Goal: Task Accomplishment & Management: Use online tool/utility

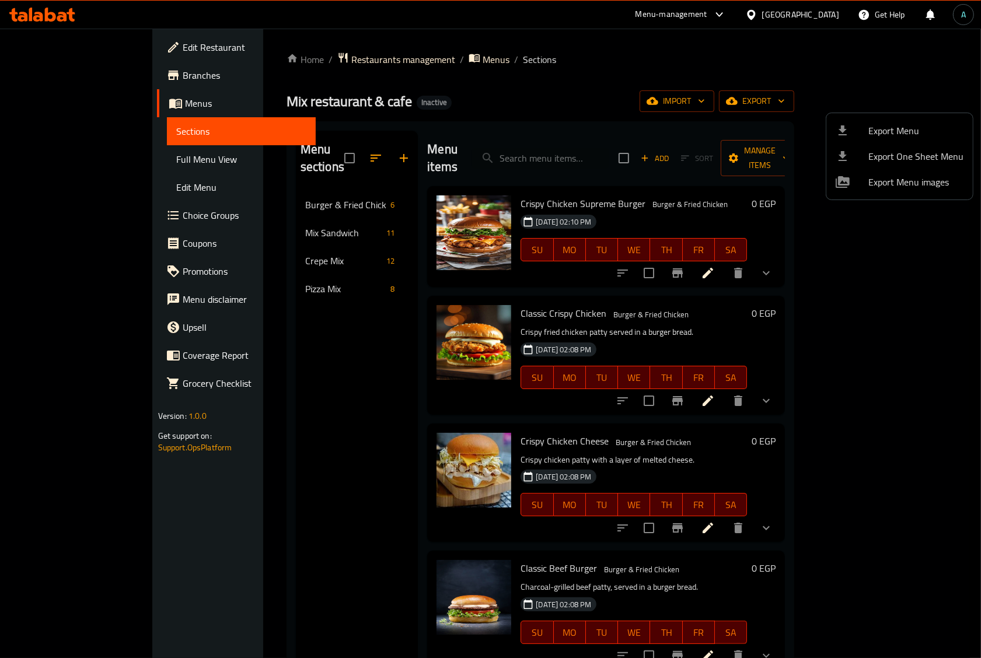
click at [60, 20] on div at bounding box center [490, 329] width 981 height 658
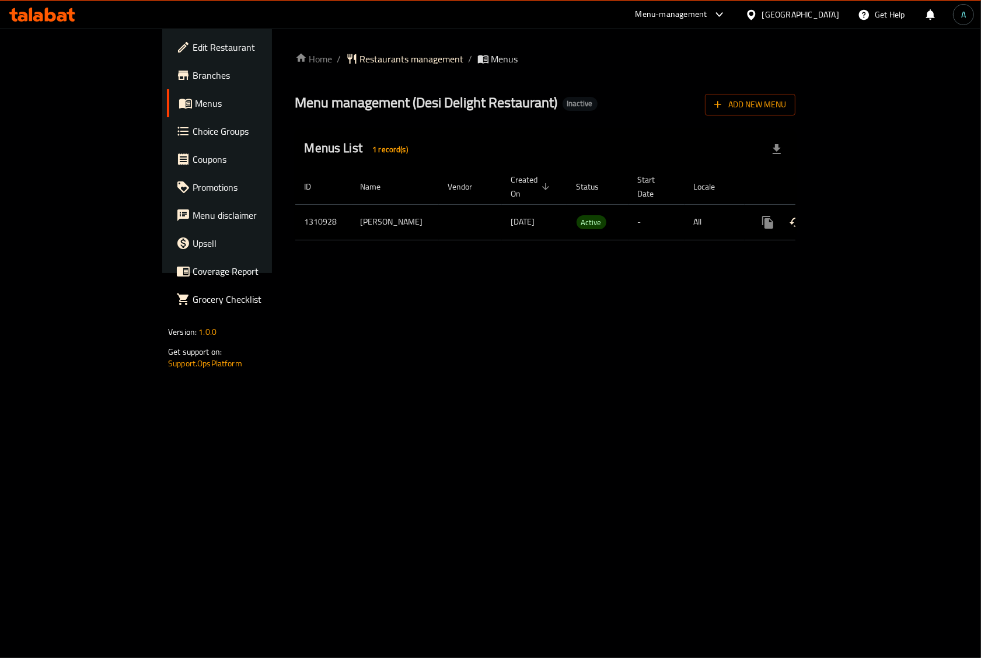
click at [866, 218] on link "enhanced table" at bounding box center [852, 222] width 28 height 28
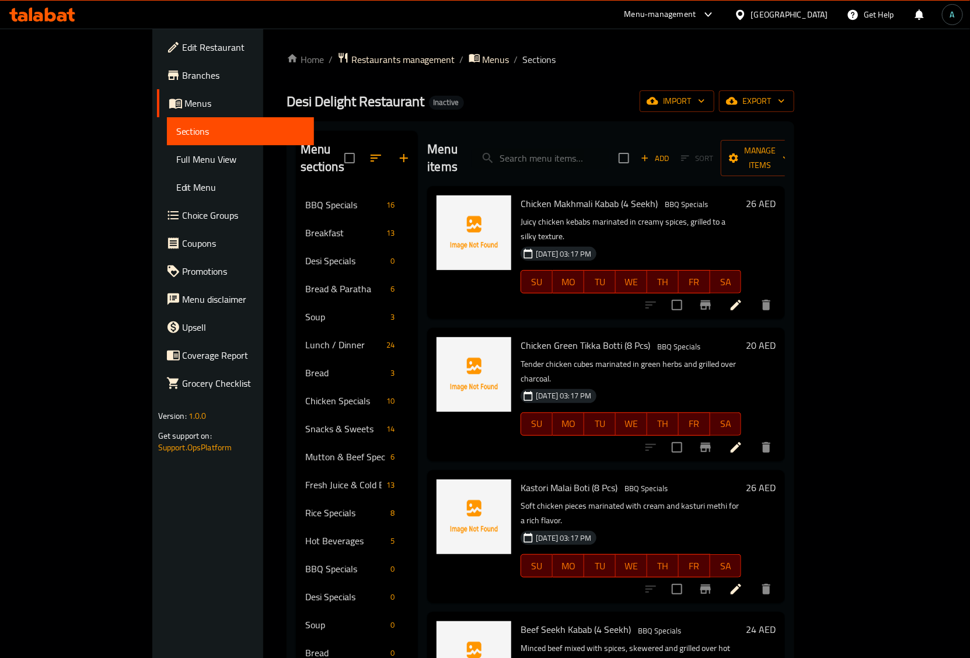
click at [794, 102] on div "import export" at bounding box center [716, 101] width 155 height 22
click at [737, 102] on icon "button" at bounding box center [732, 101] width 12 height 8
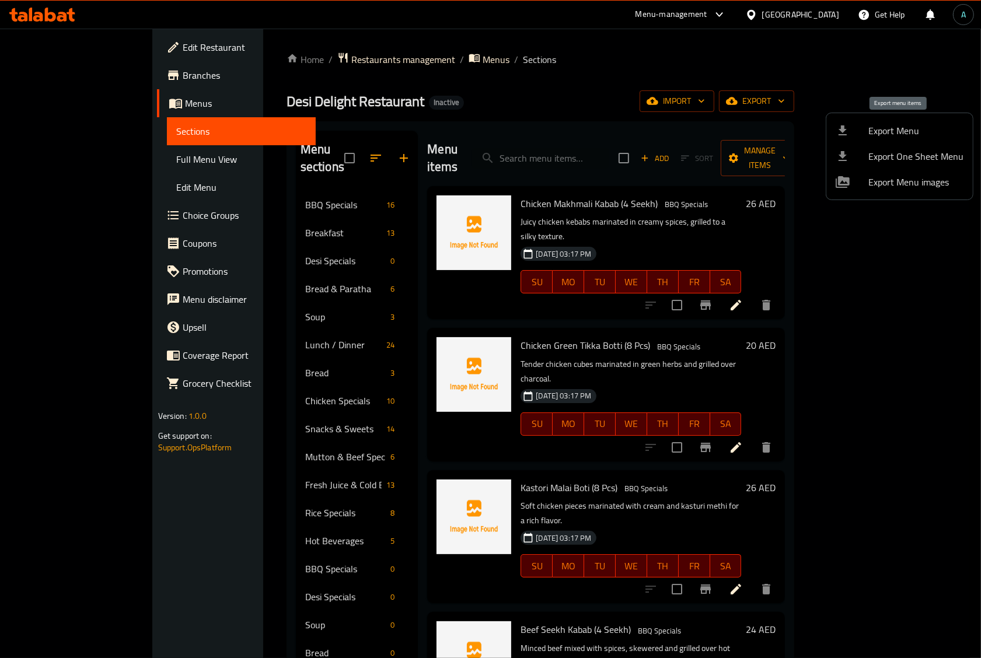
click at [888, 132] on span "Export Menu" at bounding box center [915, 131] width 95 height 14
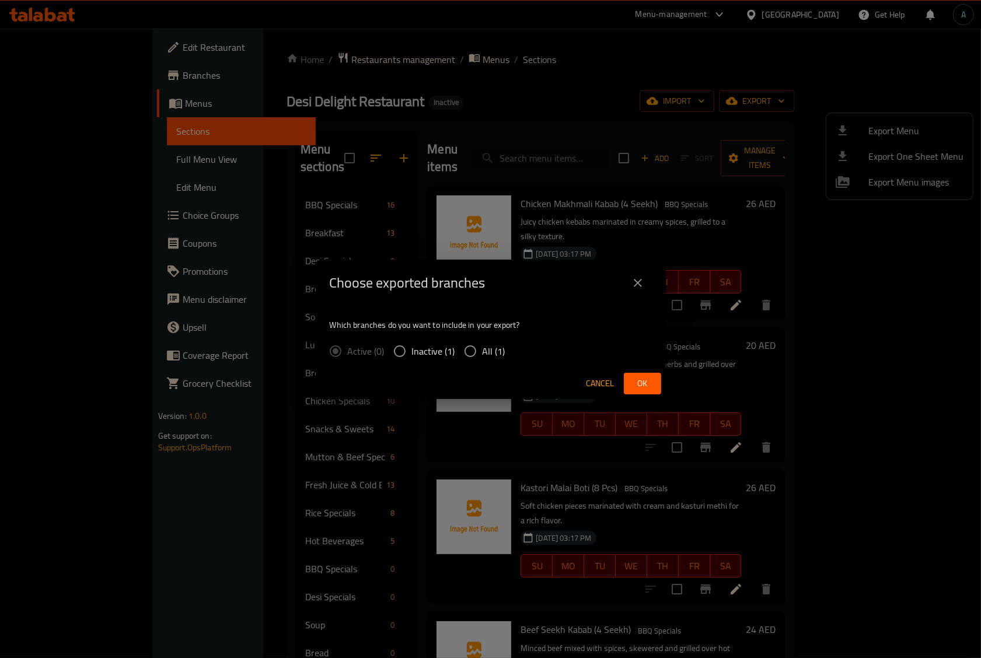
click at [467, 369] on div "Cancel Ok" at bounding box center [491, 383] width 350 height 31
click at [470, 361] on input "All (1)" at bounding box center [470, 351] width 25 height 25
radio input "true"
click at [641, 381] on span "Ok" at bounding box center [642, 383] width 19 height 15
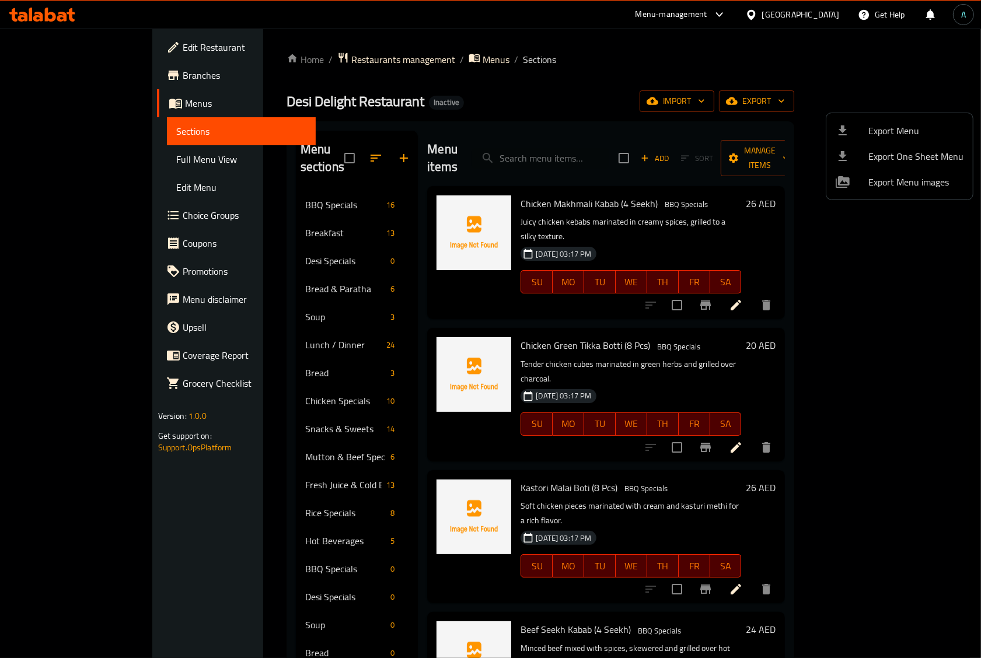
click at [79, 161] on div at bounding box center [490, 329] width 981 height 658
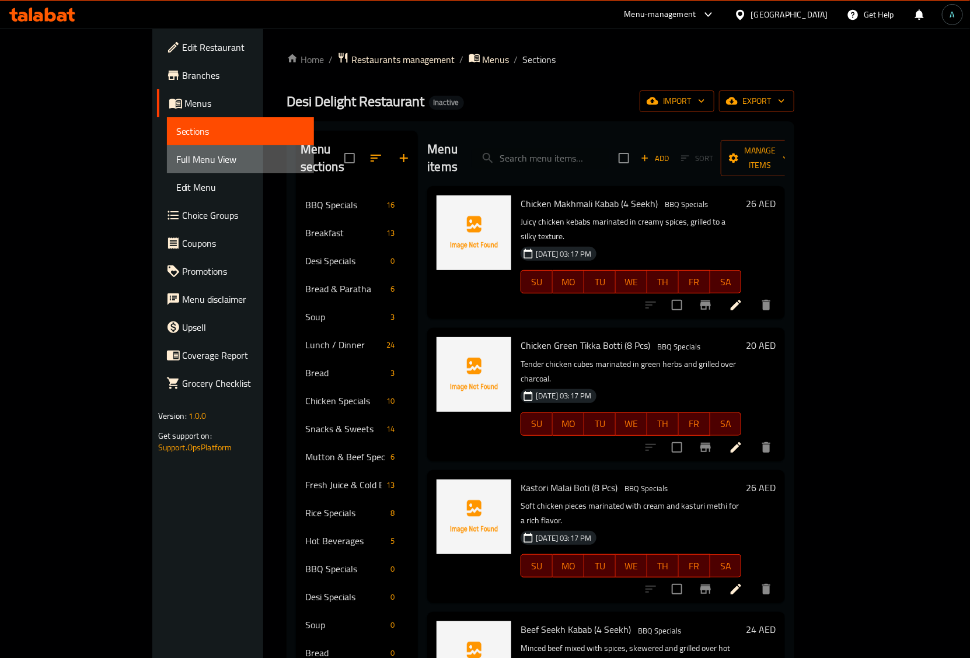
drag, startPoint x: 79, startPoint y: 161, endPoint x: 803, endPoint y: 10, distance: 740.1
click at [176, 161] on span "Full Menu View" at bounding box center [240, 159] width 129 height 14
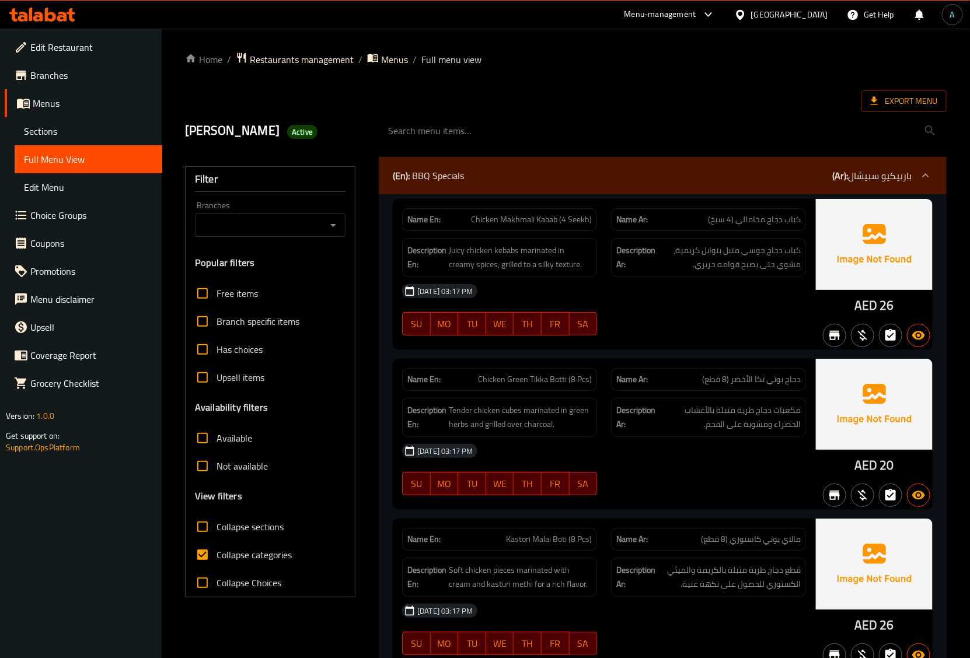
drag, startPoint x: 257, startPoint y: 634, endPoint x: 257, endPoint y: 600, distance: 33.8
click at [255, 561] on span "Collapse categories" at bounding box center [253, 555] width 75 height 14
click at [216, 561] on input "Collapse categories" at bounding box center [202, 555] width 28 height 28
checkbox input "false"
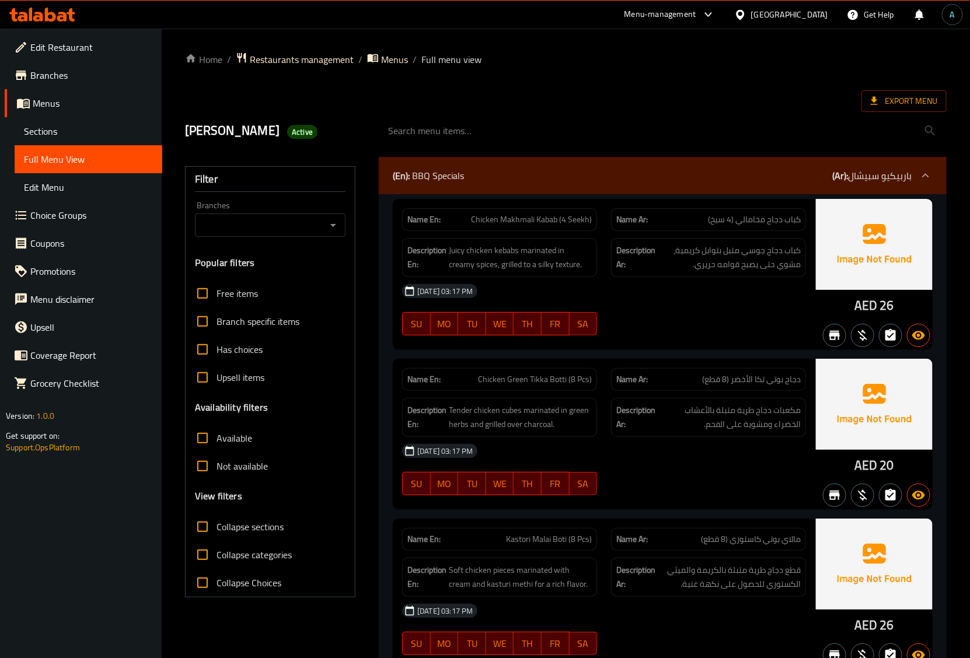
click at [243, 526] on span "Collapse sections" at bounding box center [249, 527] width 67 height 14
click at [216, 526] on input "Collapse sections" at bounding box center [202, 527] width 28 height 28
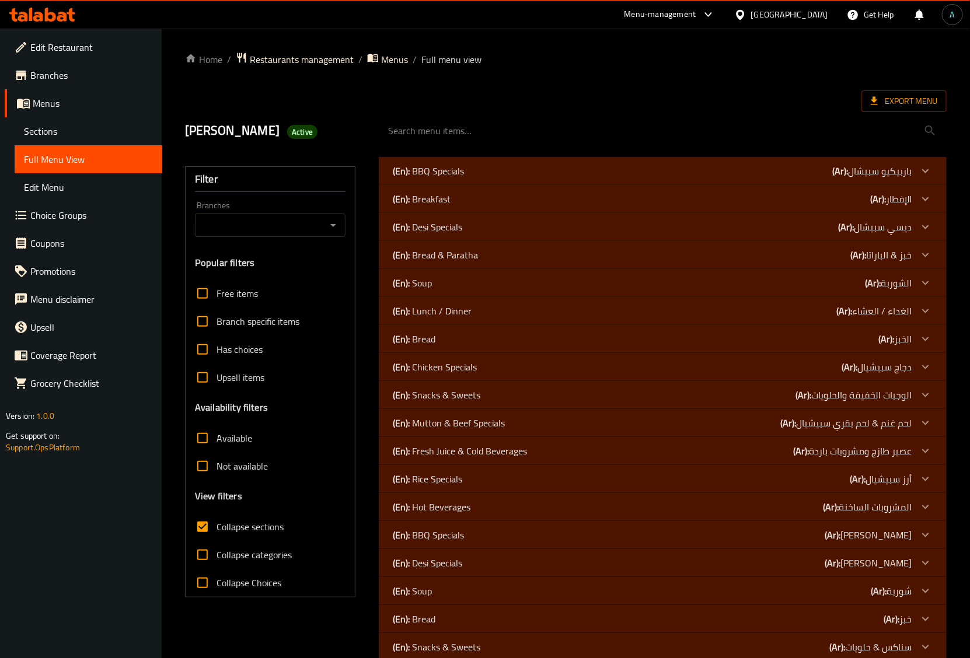
click at [443, 279] on div "(En): Soup (Ar): الشوربة" at bounding box center [652, 283] width 519 height 14
click at [450, 260] on p "(En): Bread & Paratha" at bounding box center [435, 255] width 85 height 14
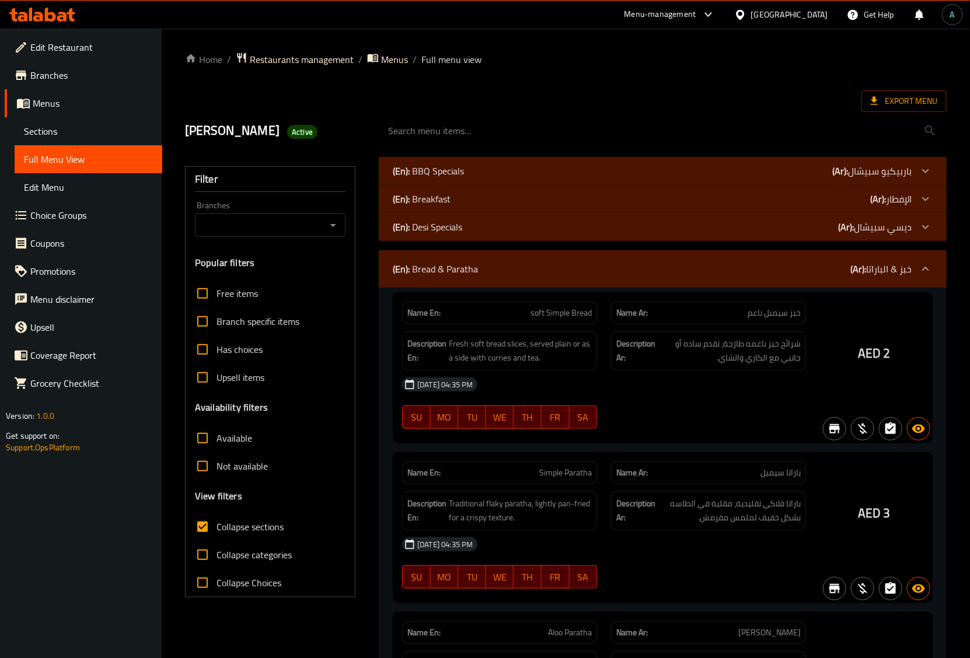
click at [458, 232] on p "(En): Desi Specials" at bounding box center [427, 227] width 69 height 14
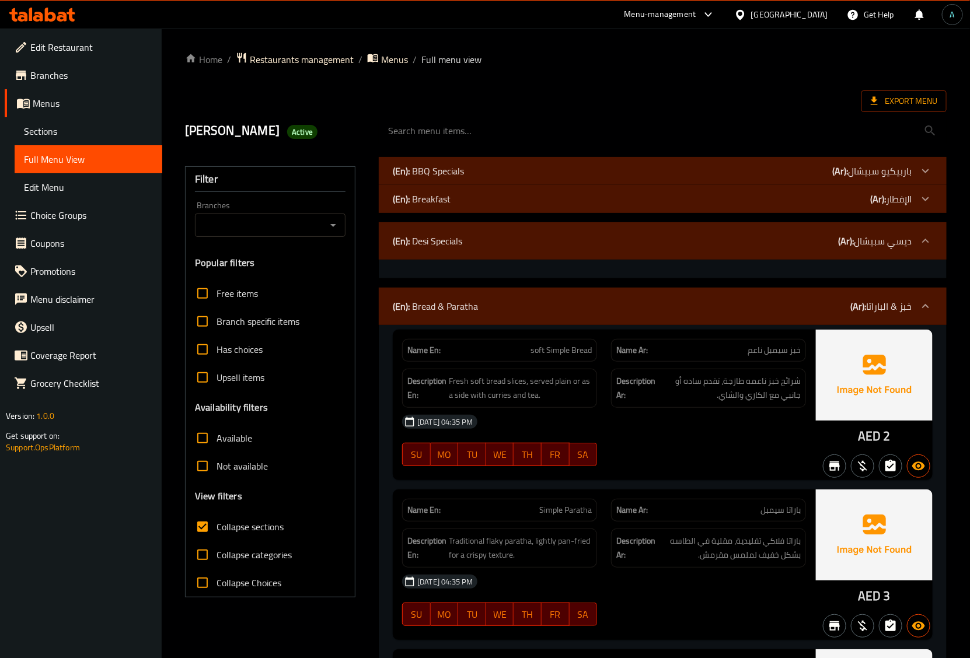
click at [462, 194] on div "(En): Breakfast (Ar): الإفطار" at bounding box center [652, 199] width 519 height 14
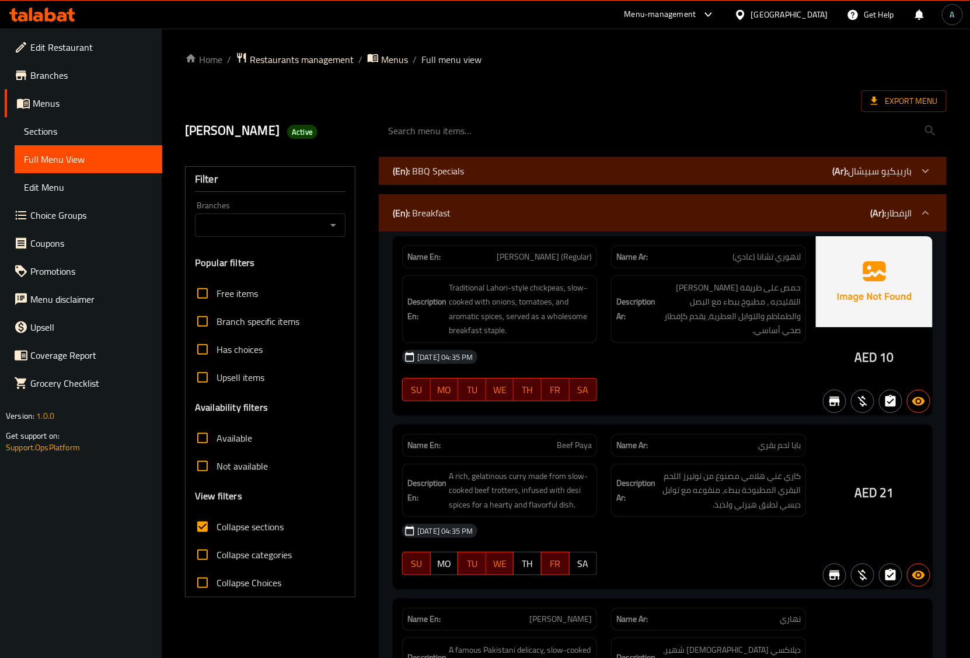
click at [470, 174] on div "(En): BBQ Specials (Ar): باربيكيو سبيشال" at bounding box center [652, 171] width 519 height 14
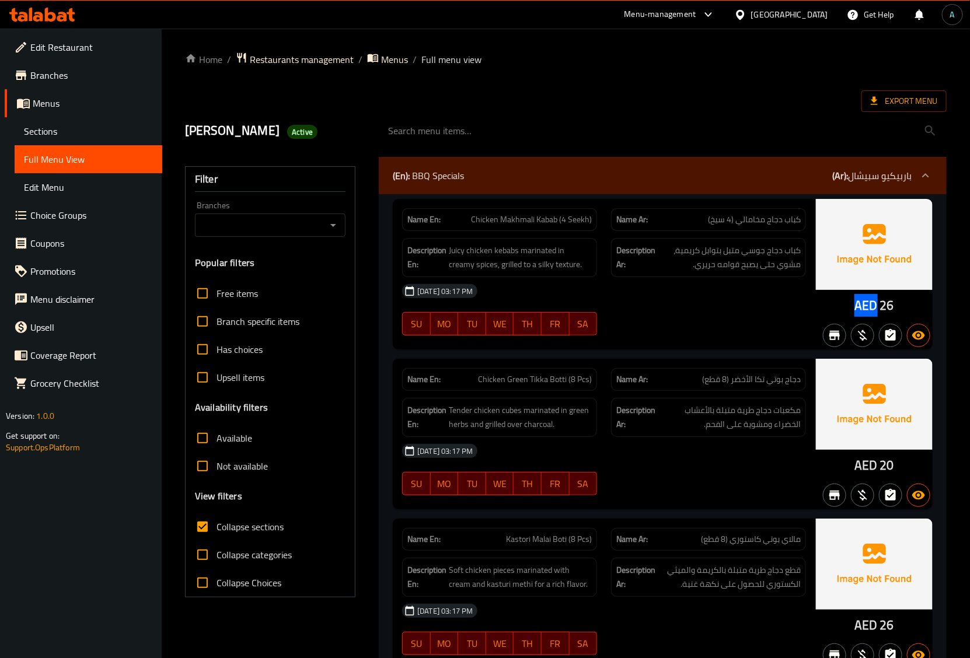
drag, startPoint x: 855, startPoint y: 308, endPoint x: 874, endPoint y: 307, distance: 19.3
click at [874, 307] on span "AED" at bounding box center [865, 305] width 23 height 23
copy span "AED"
click at [317, 132] on span "Active" at bounding box center [302, 132] width 30 height 11
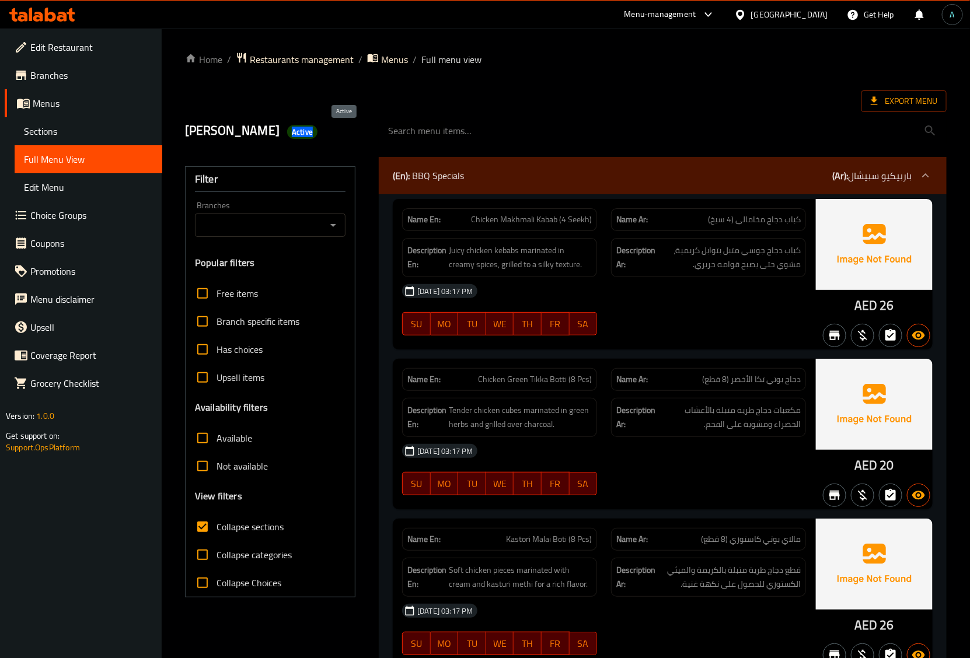
copy span "Active"
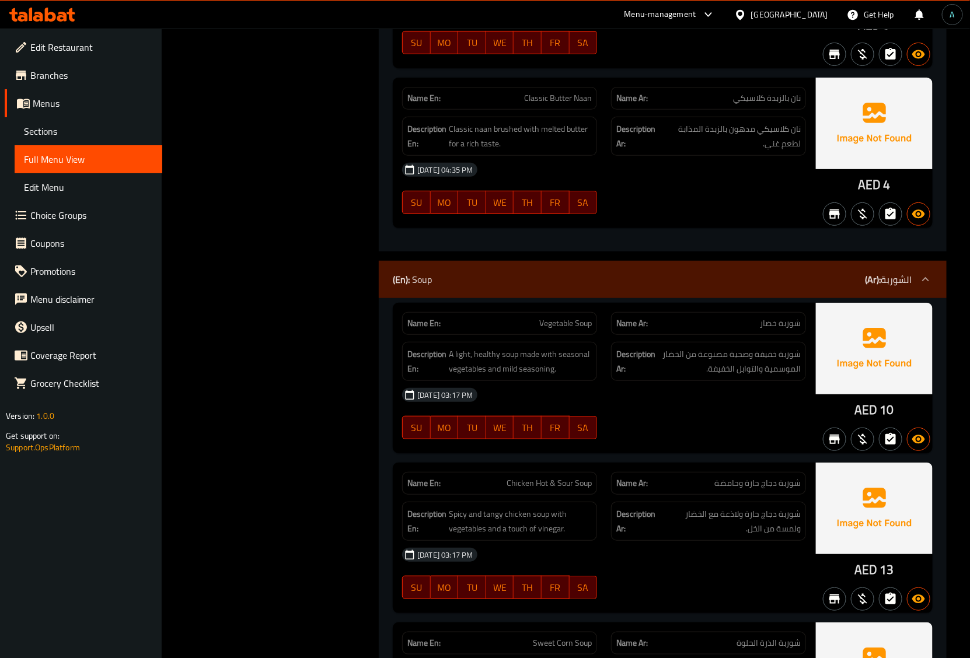
scroll to position [5919, 0]
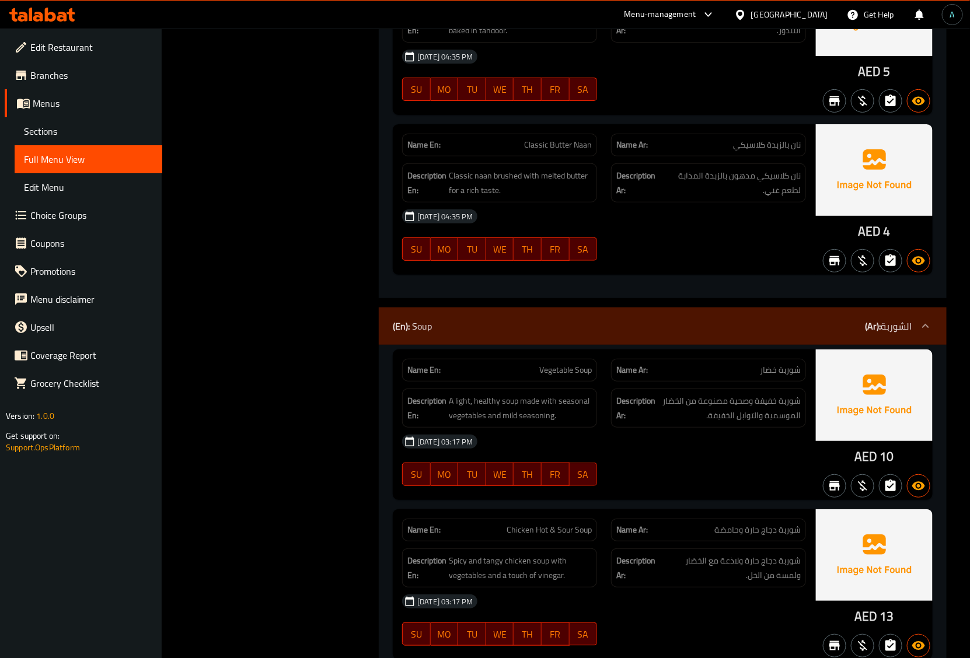
click at [730, 333] on div "(En): Soup (Ar): الشوربة" at bounding box center [652, 326] width 519 height 14
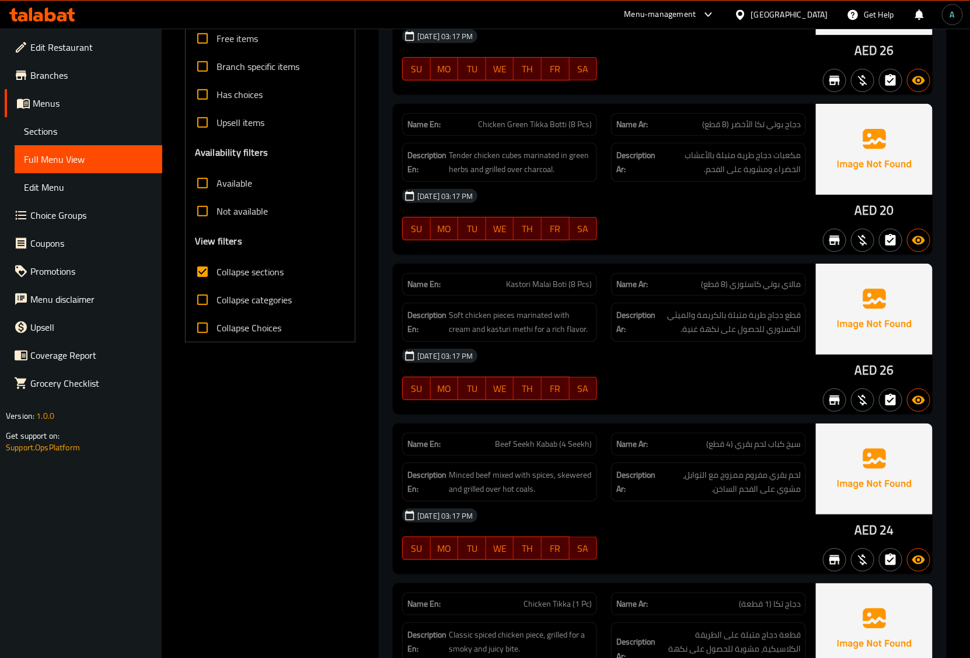
scroll to position [0, 0]
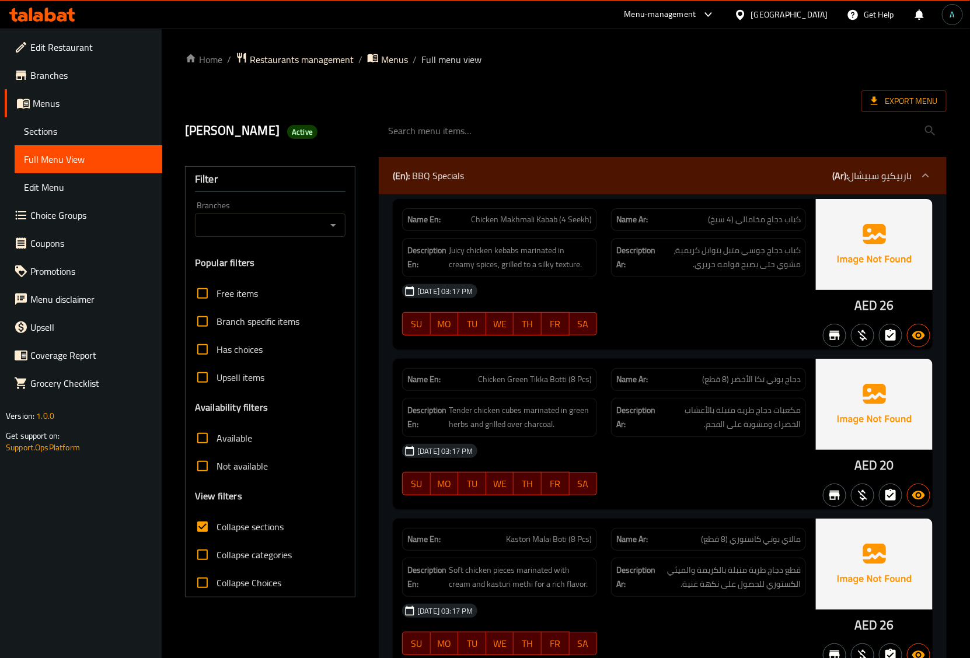
click at [228, 523] on span "Collapse sections" at bounding box center [249, 527] width 67 height 14
click at [216, 523] on input "Collapse sections" at bounding box center [202, 527] width 28 height 28
click at [260, 531] on span "Collapse sections" at bounding box center [249, 527] width 67 height 14
click at [216, 531] on input "Collapse sections" at bounding box center [202, 527] width 28 height 28
checkbox input "true"
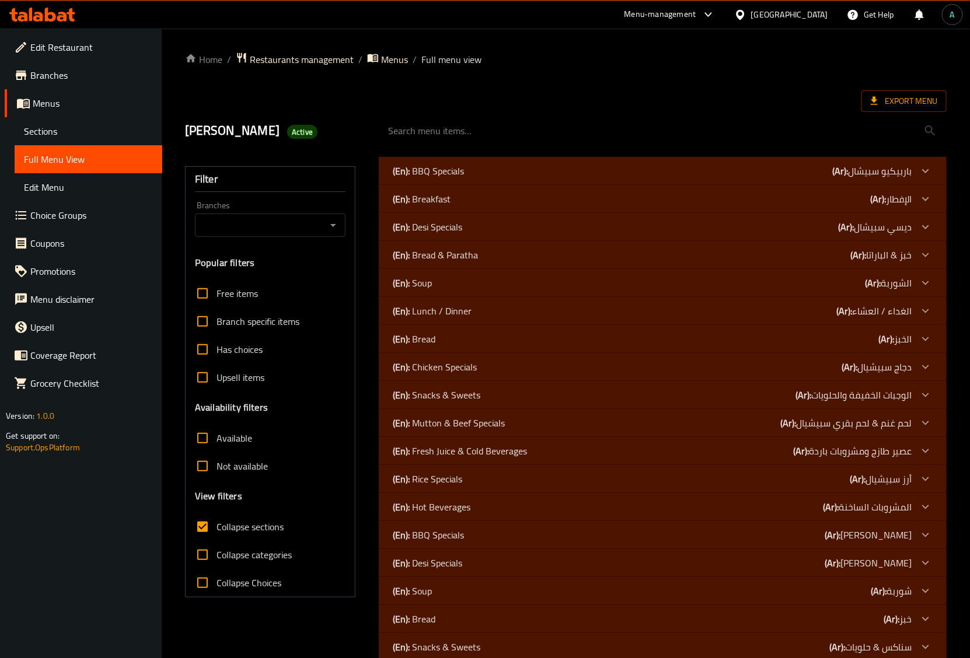
click at [460, 193] on div "(En): Breakfast (Ar): الإفطار" at bounding box center [652, 199] width 519 height 14
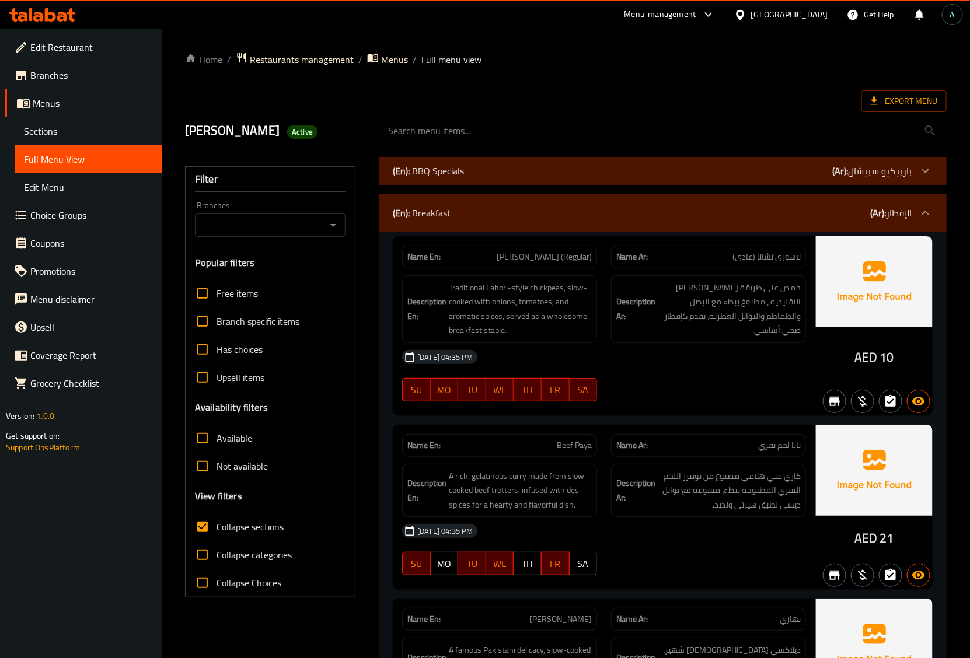
click at [588, 429] on div "Name En: Beef Paya" at bounding box center [499, 445] width 209 height 37
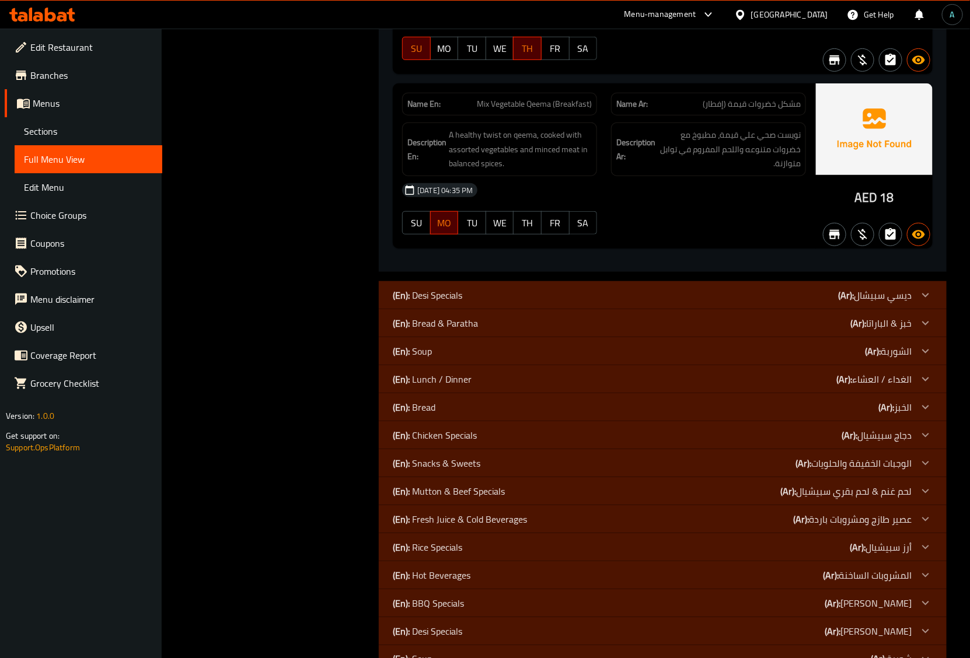
click at [482, 330] on div "(En): Bread & Paratha (Ar): خبز & الباراتا" at bounding box center [652, 323] width 519 height 14
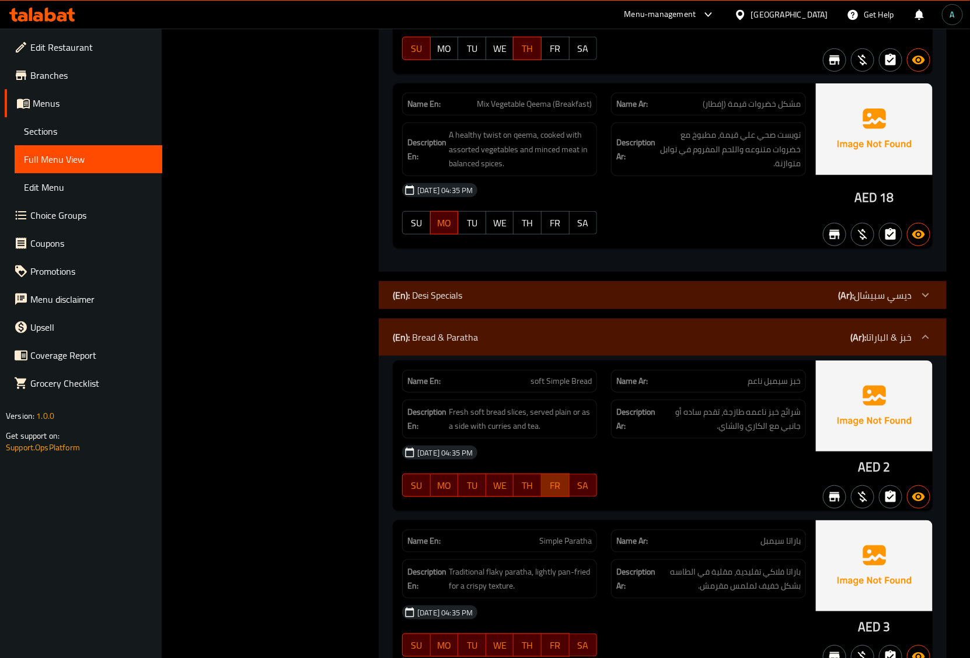
click at [566, 487] on button "FR" at bounding box center [555, 485] width 28 height 23
type button "5"
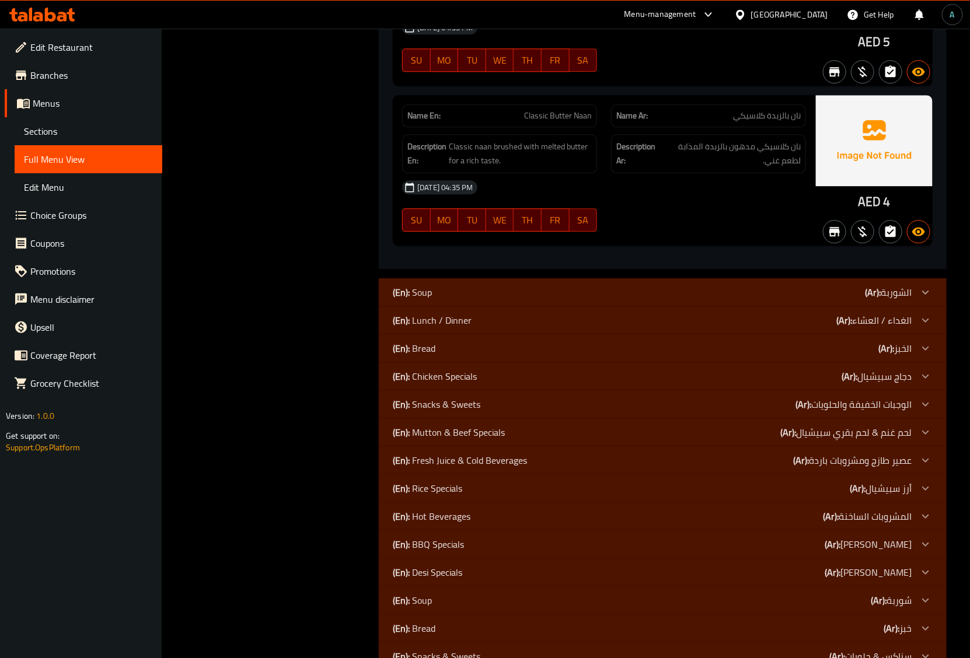
click at [457, 327] on p "(En): Lunch / Dinner" at bounding box center [432, 320] width 79 height 14
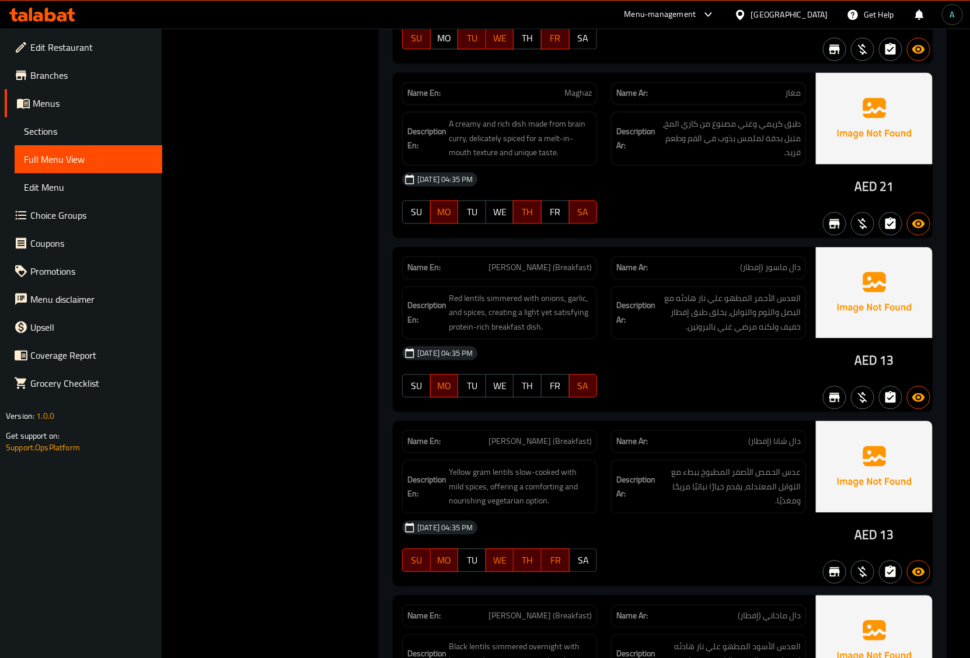
scroll to position [875, 0]
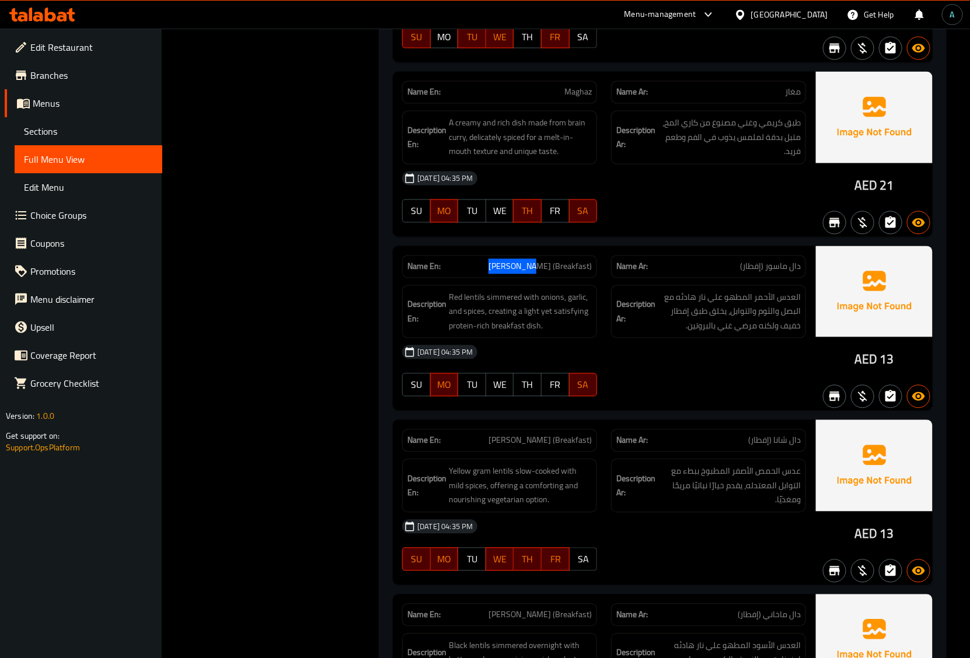
drag, startPoint x: 509, startPoint y: 263, endPoint x: 552, endPoint y: 267, distance: 43.4
click at [552, 267] on p "Name En: Dal Masoor (Breakfast)" at bounding box center [499, 267] width 184 height 12
copy span "Dal Masoor"
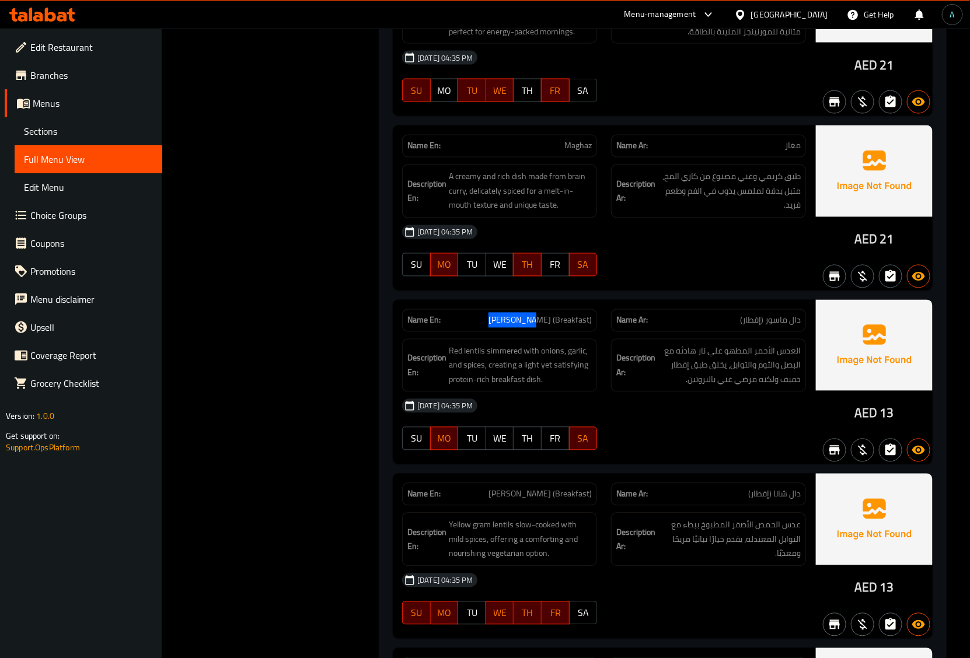
scroll to position [802, 0]
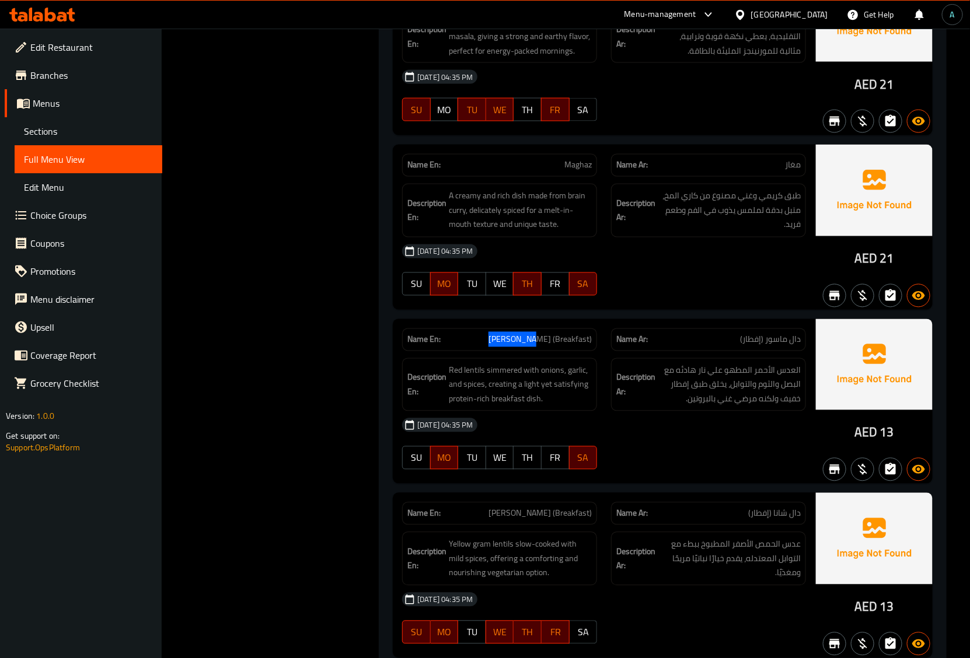
click at [523, 341] on span "Dal Masoor (Breakfast)" at bounding box center [539, 340] width 103 height 12
click at [525, 346] on span "Dal Masoor (Breakfast)" at bounding box center [539, 340] width 103 height 12
drag, startPoint x: 508, startPoint y: 342, endPoint x: 552, endPoint y: 342, distance: 44.9
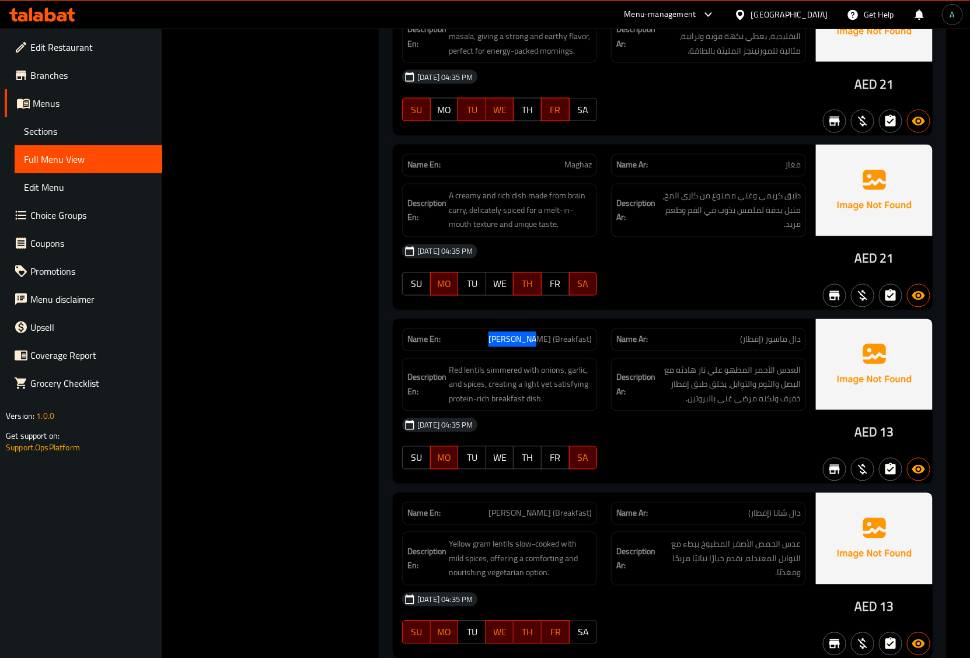
click at [552, 342] on p "Name En: Dal Masoor (Breakfast)" at bounding box center [499, 340] width 184 height 12
copy span "Dal Masoor"
drag, startPoint x: 513, startPoint y: 520, endPoint x: 551, endPoint y: 519, distance: 37.9
click at [551, 519] on p "Name En: Dal Chana (Breakfast)" at bounding box center [499, 514] width 184 height 12
copy span "Dal Chana"
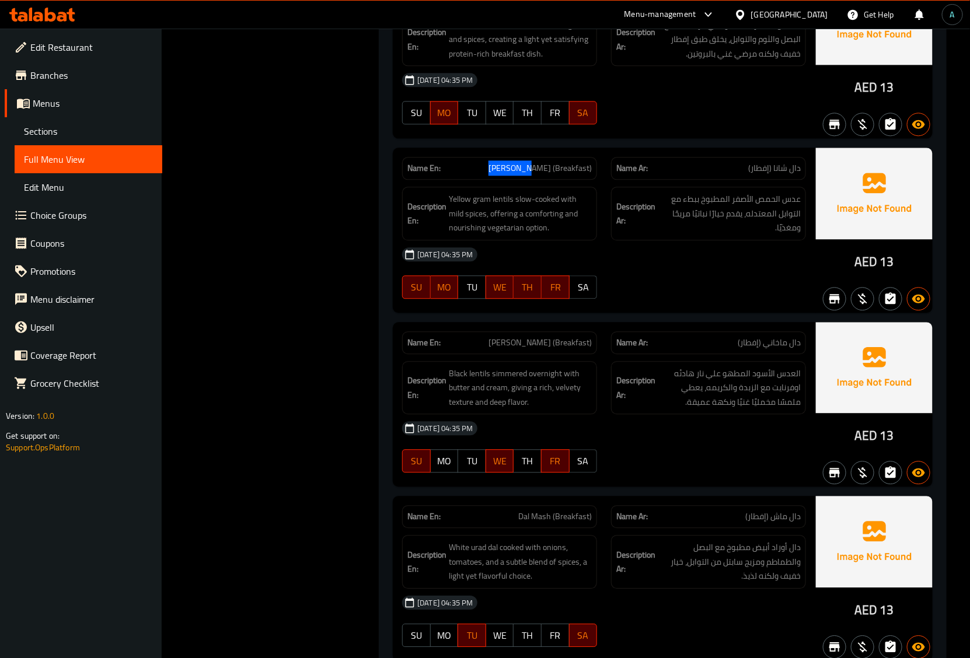
scroll to position [1240, 0]
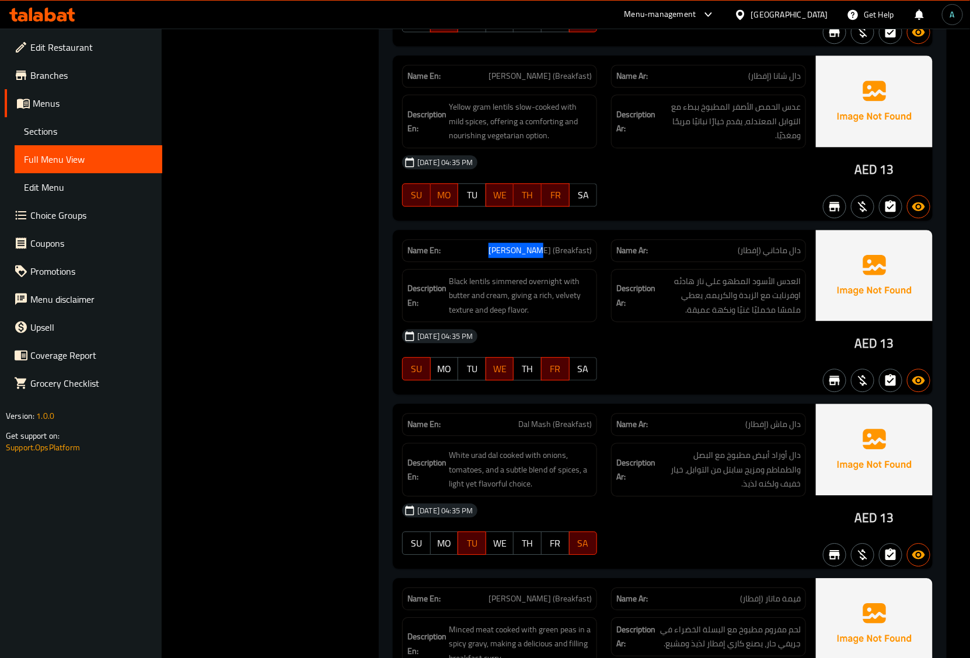
drag, startPoint x: 509, startPoint y: 252, endPoint x: 553, endPoint y: 257, distance: 44.1
click at [553, 257] on p "Name En: Dal Makhni (Breakfast)" at bounding box center [499, 250] width 184 height 12
copy span "Dal Makhni"
drag, startPoint x: 520, startPoint y: 425, endPoint x: 551, endPoint y: 429, distance: 31.3
click at [551, 429] on span "Dal Mash (Breakfast)" at bounding box center [555, 424] width 74 height 12
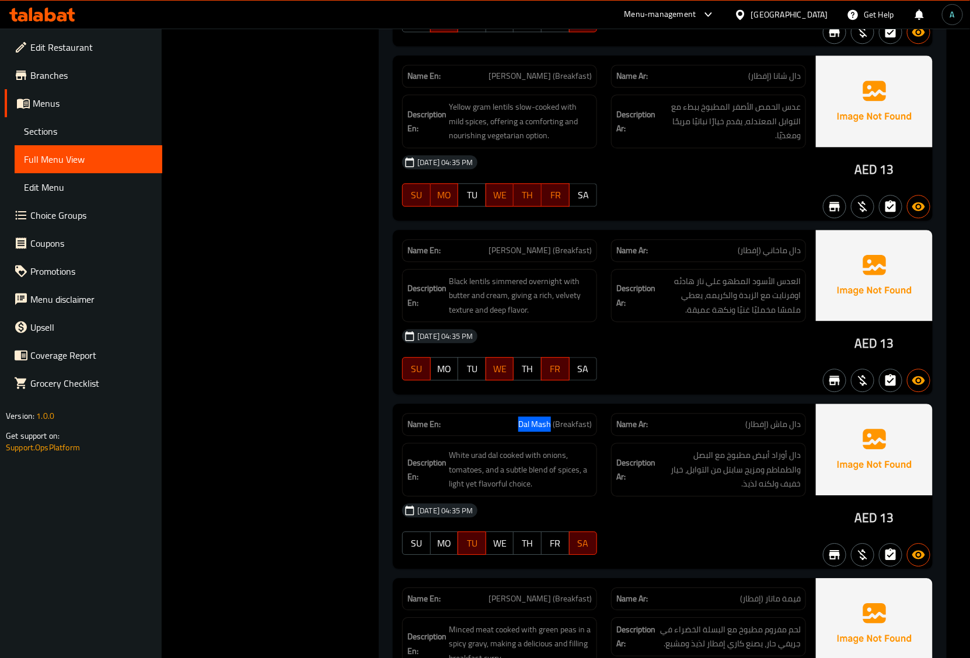
copy span "Dal Mash"
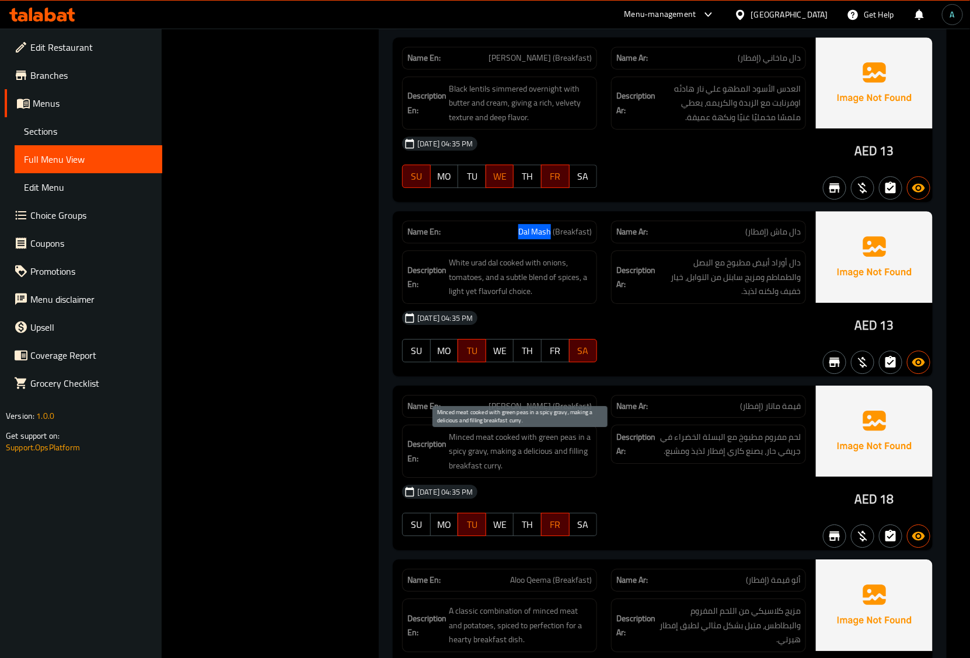
scroll to position [1458, 0]
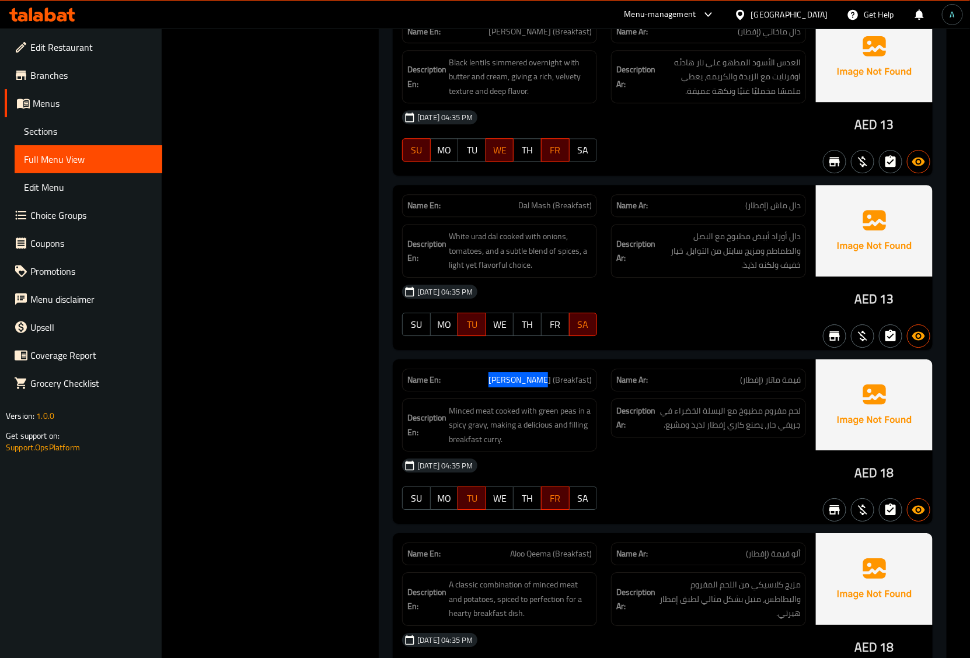
drag, startPoint x: 499, startPoint y: 386, endPoint x: 552, endPoint y: 386, distance: 53.1
click at [552, 386] on p "Name En: Qeema Muttar (Breakfast)" at bounding box center [499, 380] width 184 height 12
copy span "Qeema Muttar"
drag, startPoint x: 508, startPoint y: 560, endPoint x: 551, endPoint y: 560, distance: 43.8
click at [551, 560] on p "Name En: Aloo Qeema (Breakfast)" at bounding box center [499, 554] width 184 height 12
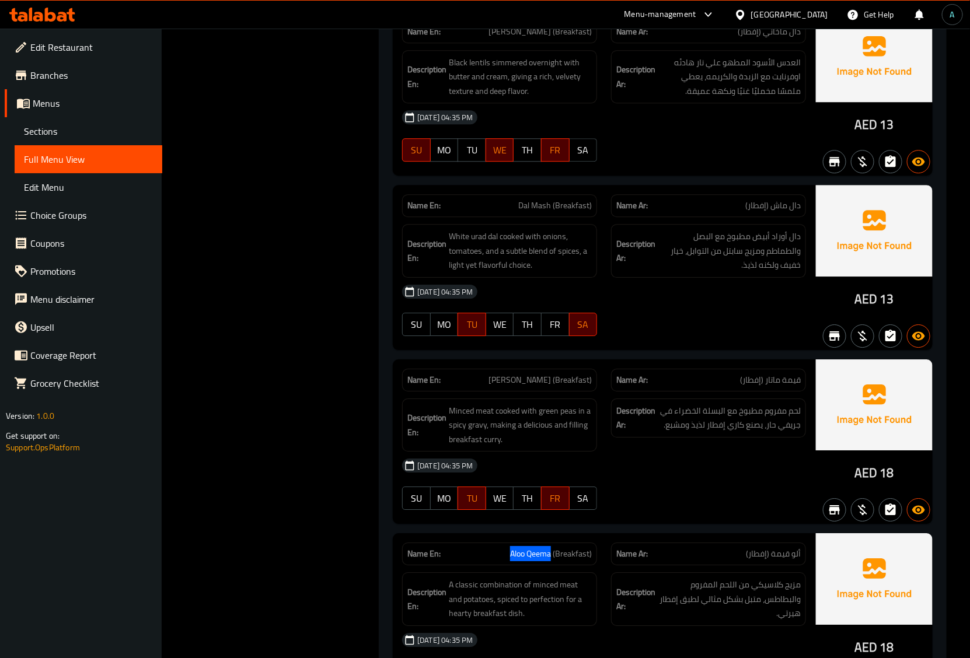
copy span "Aloo Qeema"
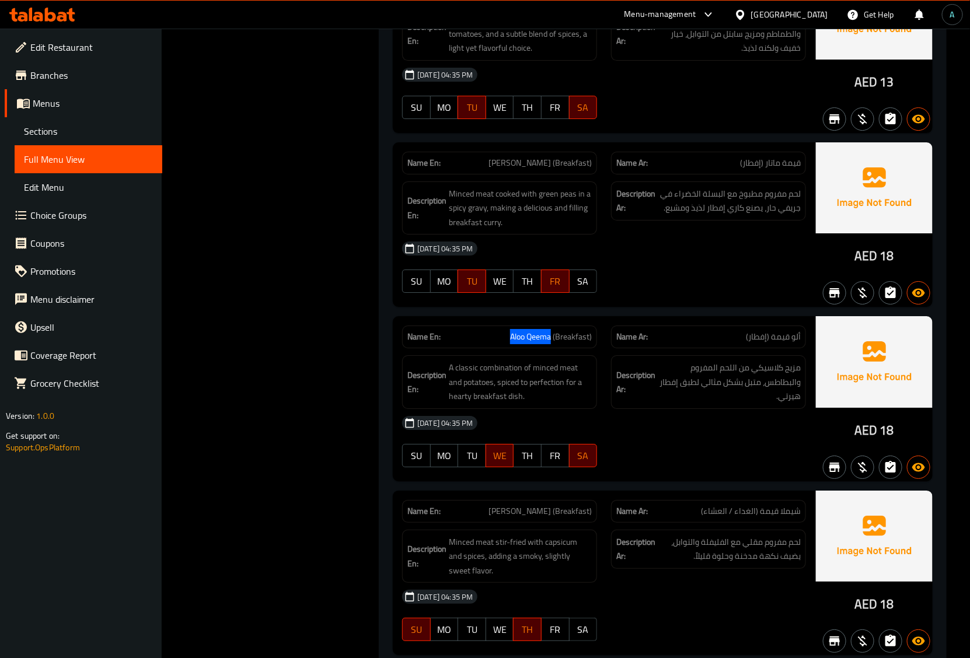
scroll to position [1750, 0]
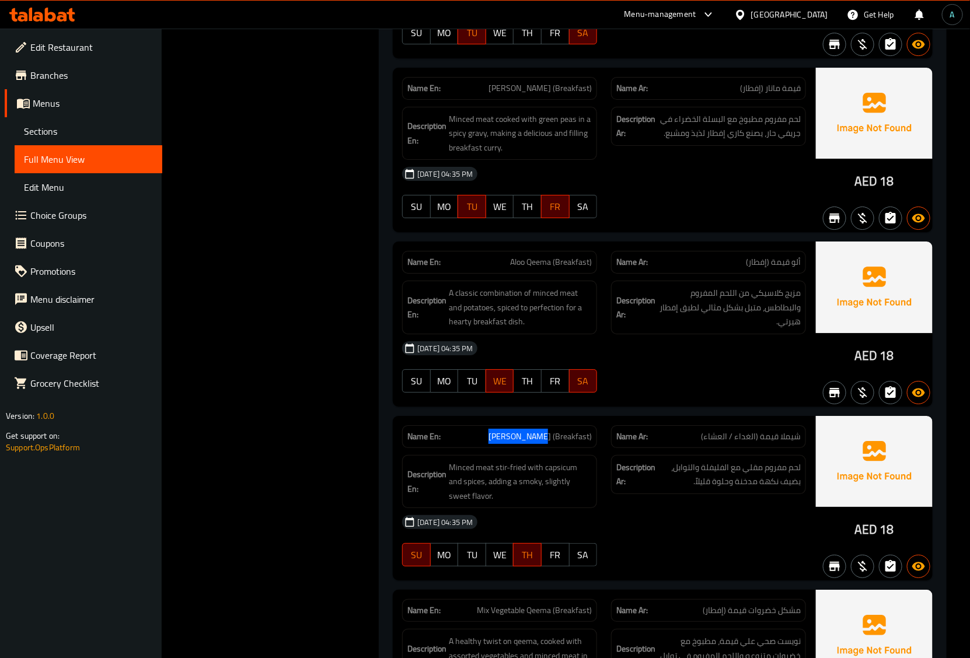
drag, startPoint x: 493, startPoint y: 436, endPoint x: 552, endPoint y: 447, distance: 60.5
click at [552, 443] on p "Name En: Shimla Qeema (Breakfast)" at bounding box center [499, 437] width 184 height 12
copy span "Shimla Qeema"
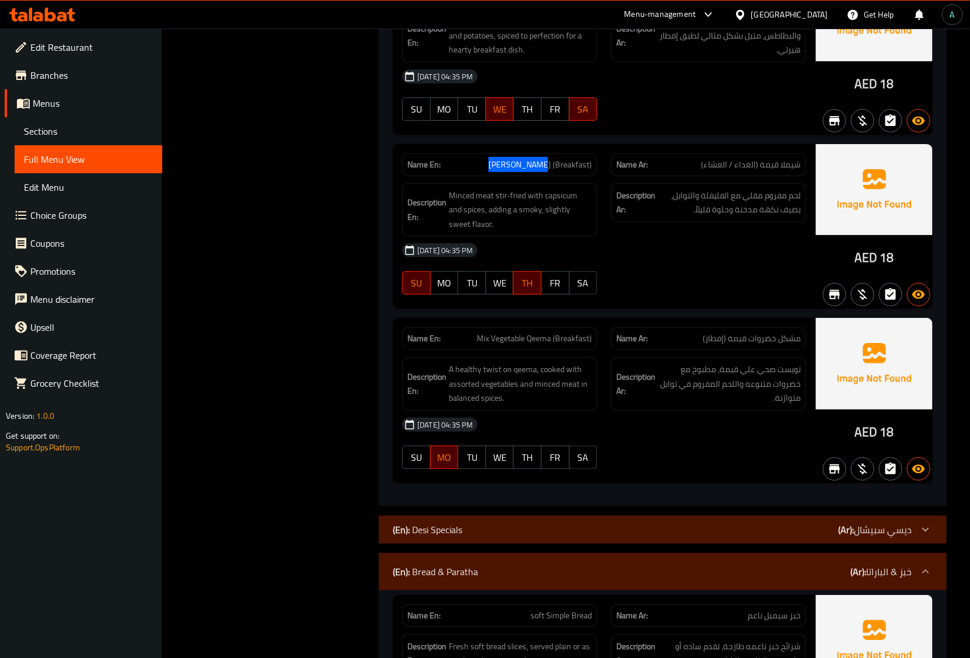
scroll to position [2042, 0]
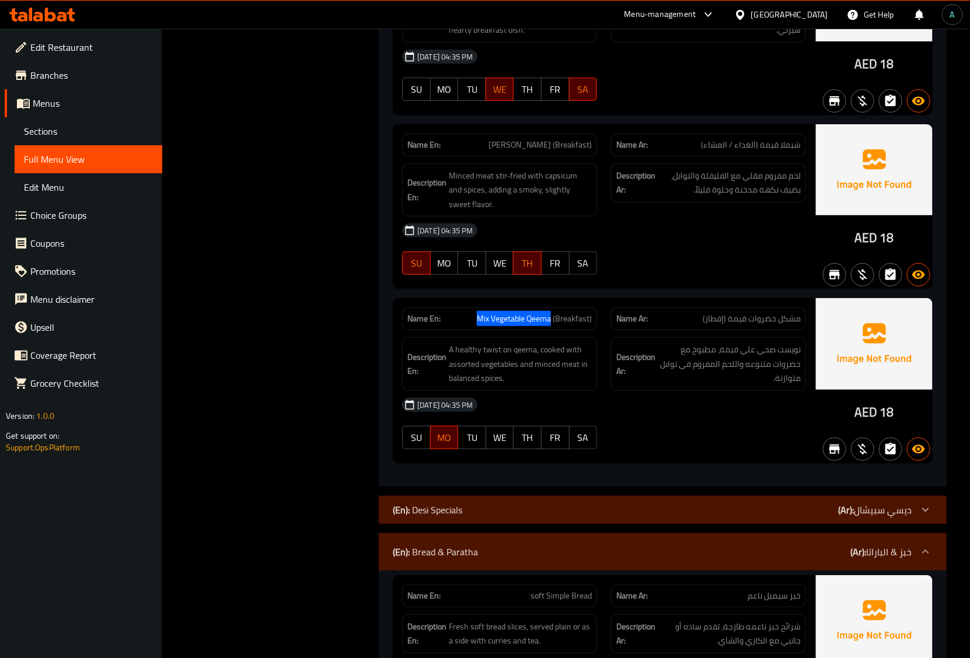
drag, startPoint x: 477, startPoint y: 320, endPoint x: 489, endPoint y: 347, distance: 30.0
click at [550, 325] on span "Mix Vegetable Qeema (Breakfast)" at bounding box center [534, 319] width 115 height 12
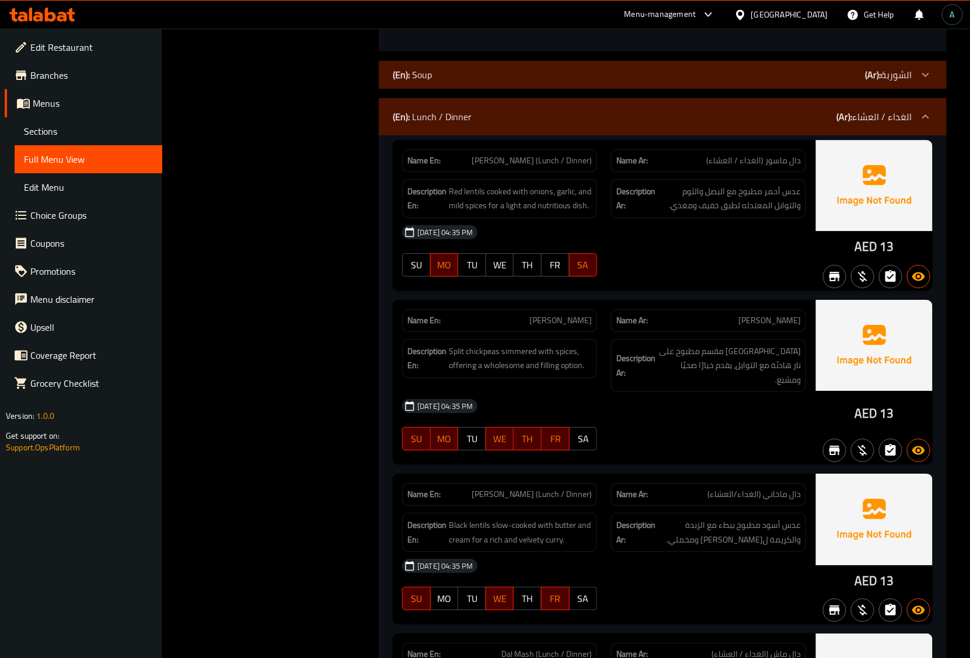
scroll to position [3573, 0]
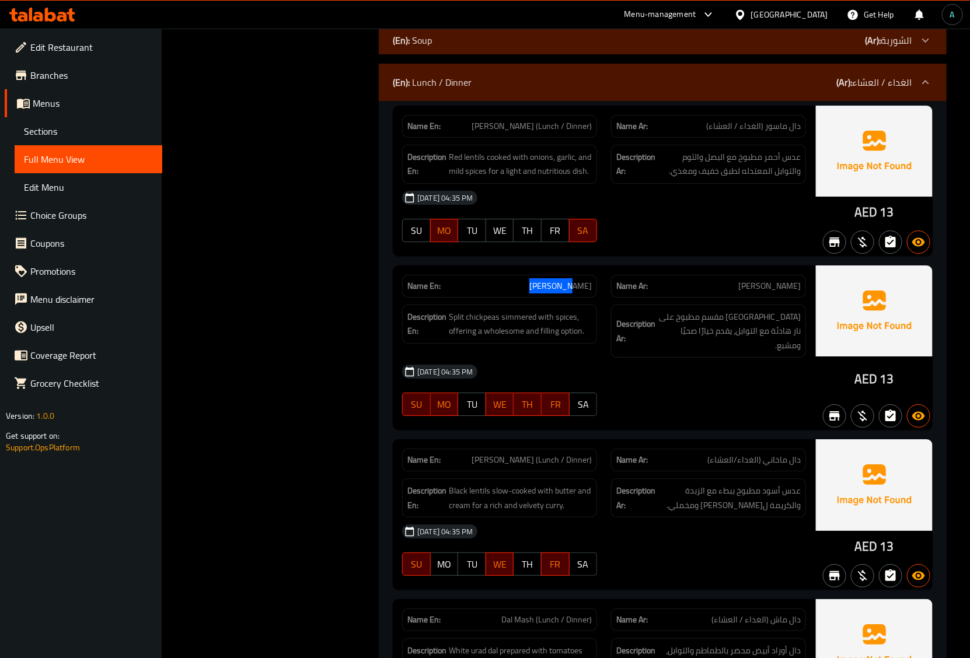
drag, startPoint x: 555, startPoint y: 289, endPoint x: 592, endPoint y: 295, distance: 37.2
click at [592, 295] on div "Name En: Dal Chana" at bounding box center [499, 286] width 195 height 23
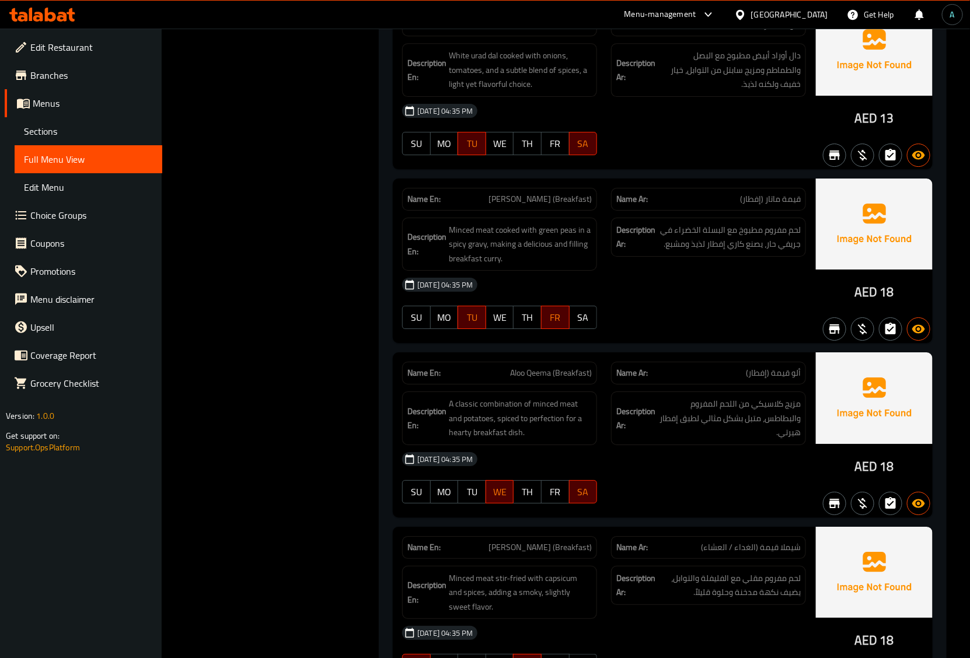
scroll to position [1604, 0]
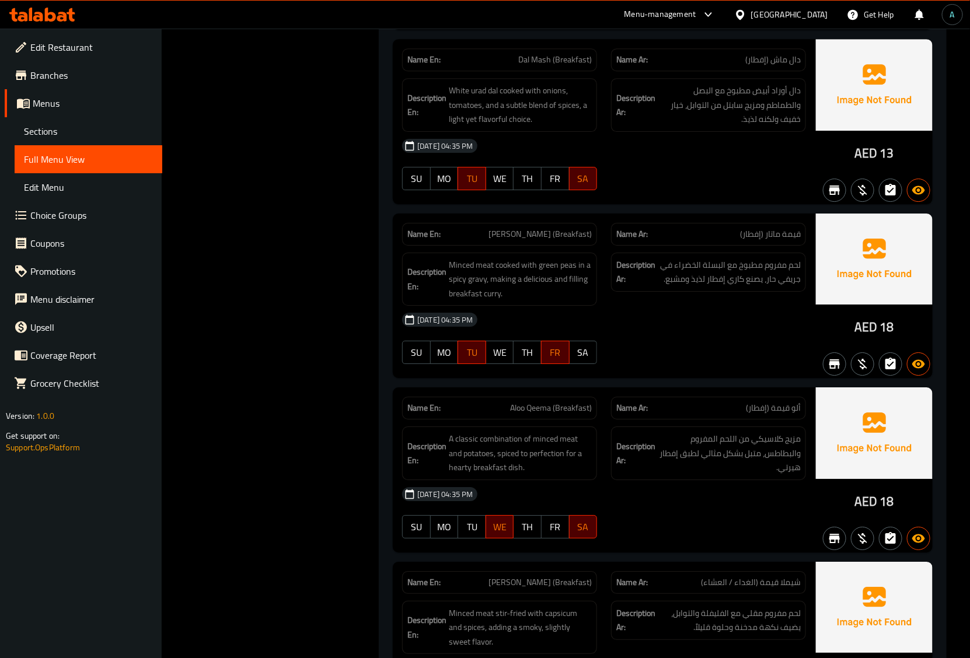
click at [651, 379] on div "Name En: Qeema Muttar (Breakfast) Name Ar: قيمة ماتار (إفطار) Description En: M…" at bounding box center [604, 296] width 422 height 165
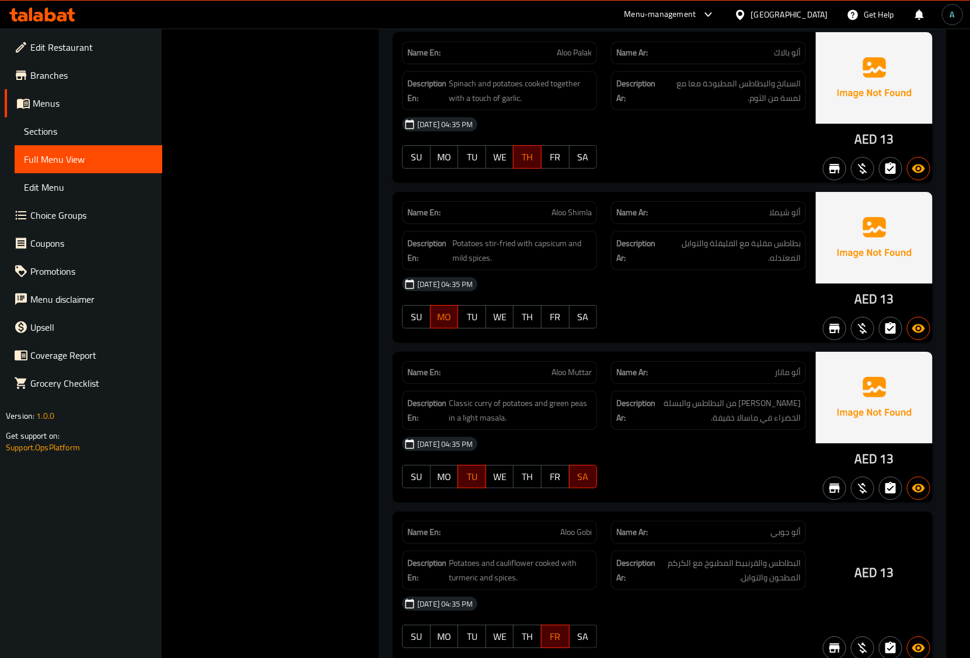
scroll to position [5873, 0]
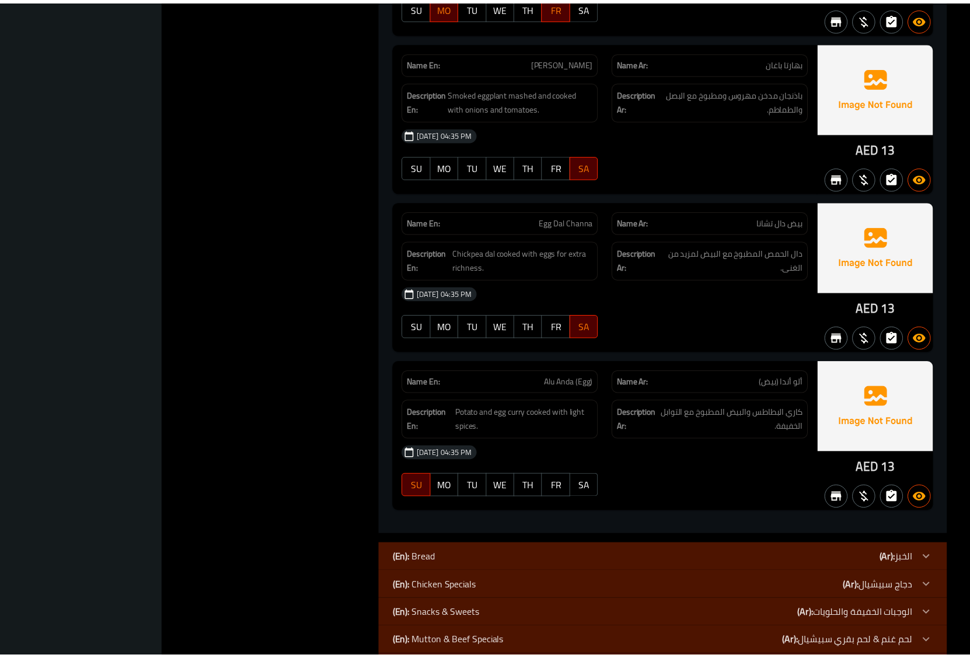
scroll to position [7317, 0]
